Goal: Check status: Check status

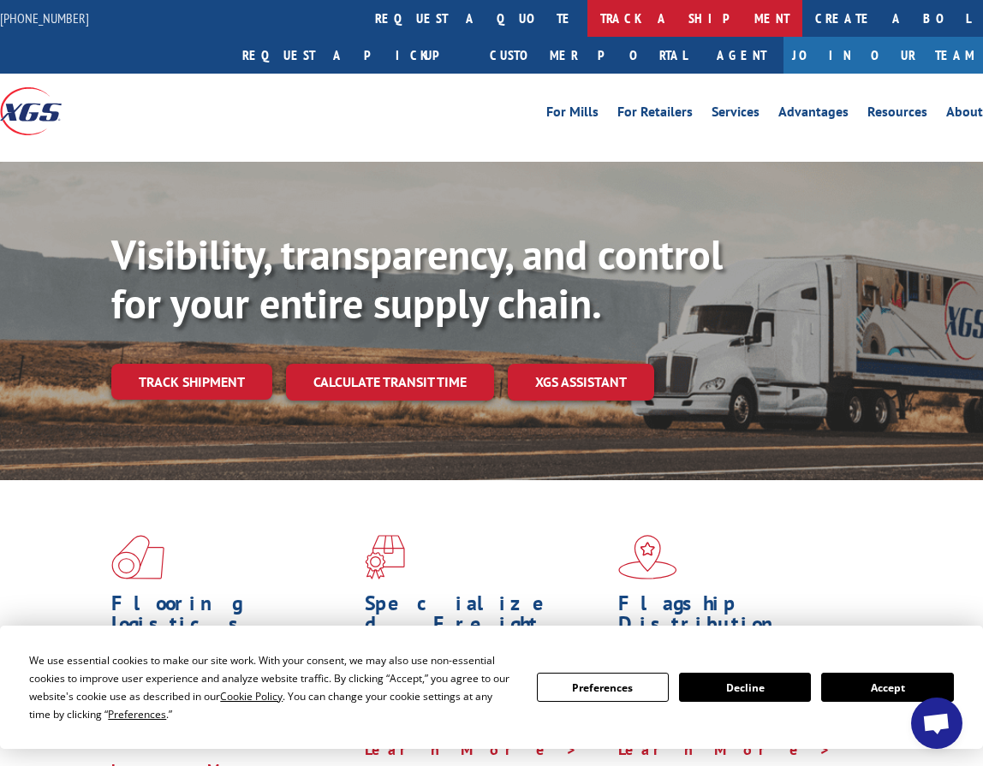
click at [587, 20] on link "track a shipment" at bounding box center [694, 18] width 215 height 37
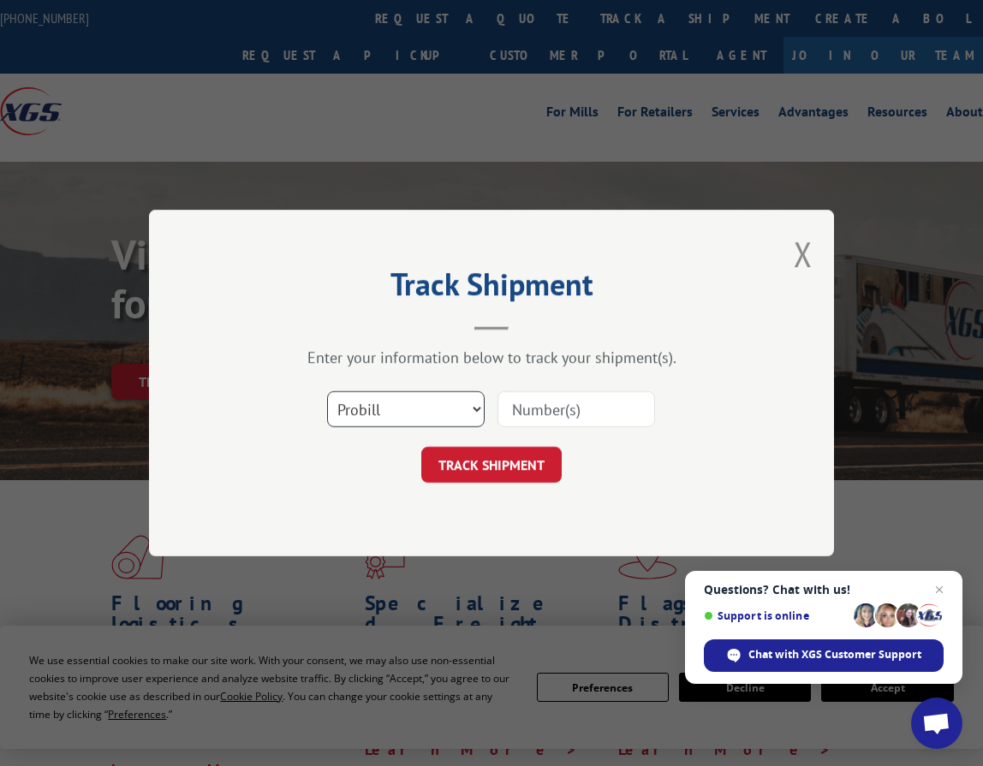
drag, startPoint x: 414, startPoint y: 418, endPoint x: 413, endPoint y: 426, distance: 8.6
click at [414, 420] on select "Select category... Probill BOL PO" at bounding box center [405, 409] width 157 height 36
select select "po"
click at [327, 391] on select "Select category... Probill BOL PO" at bounding box center [405, 409] width 157 height 36
click at [555, 413] on input at bounding box center [575, 409] width 157 height 36
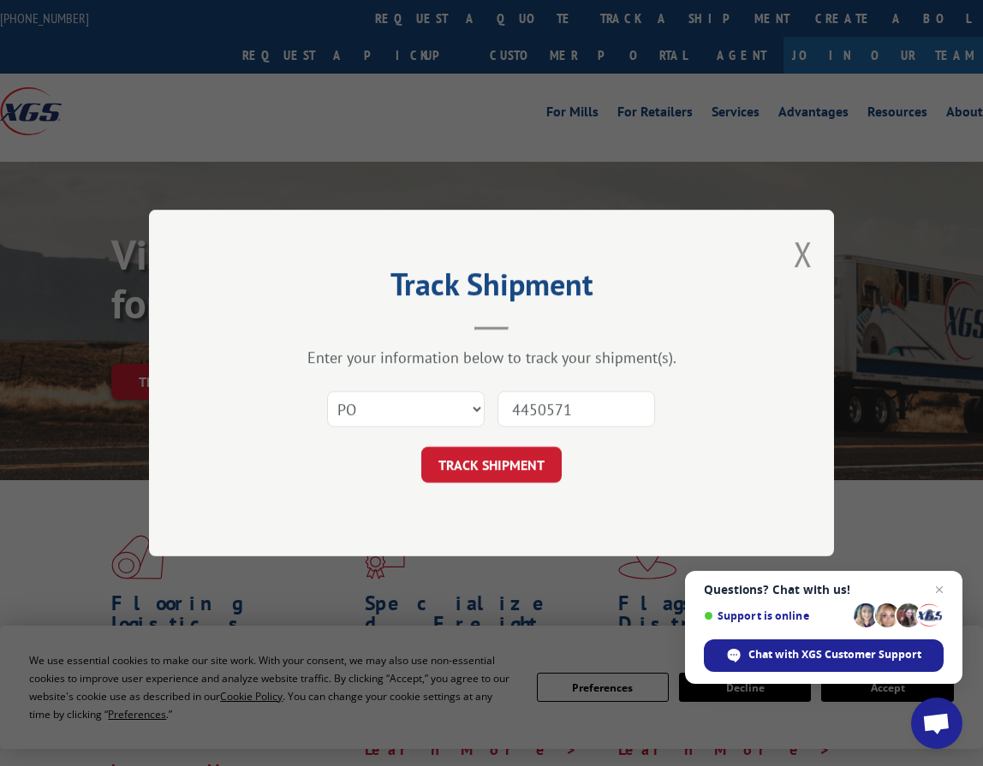
type input "44505714"
click button "TRACK SHIPMENT" at bounding box center [491, 465] width 140 height 36
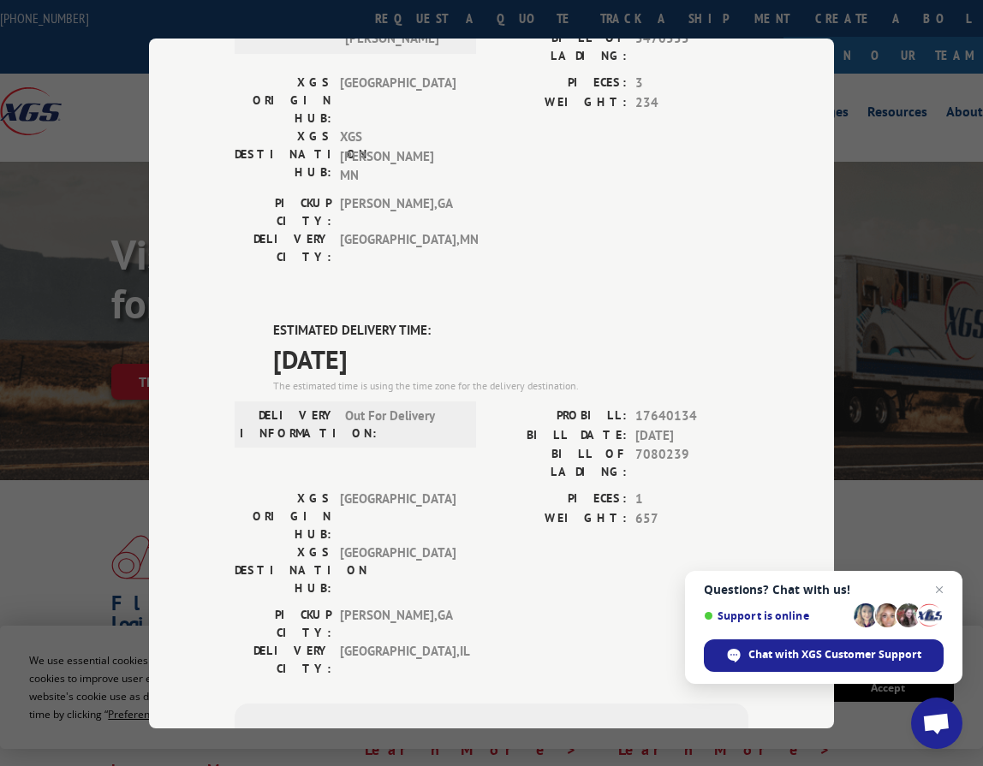
scroll to position [649, 0]
